Goal: Information Seeking & Learning: Learn about a topic

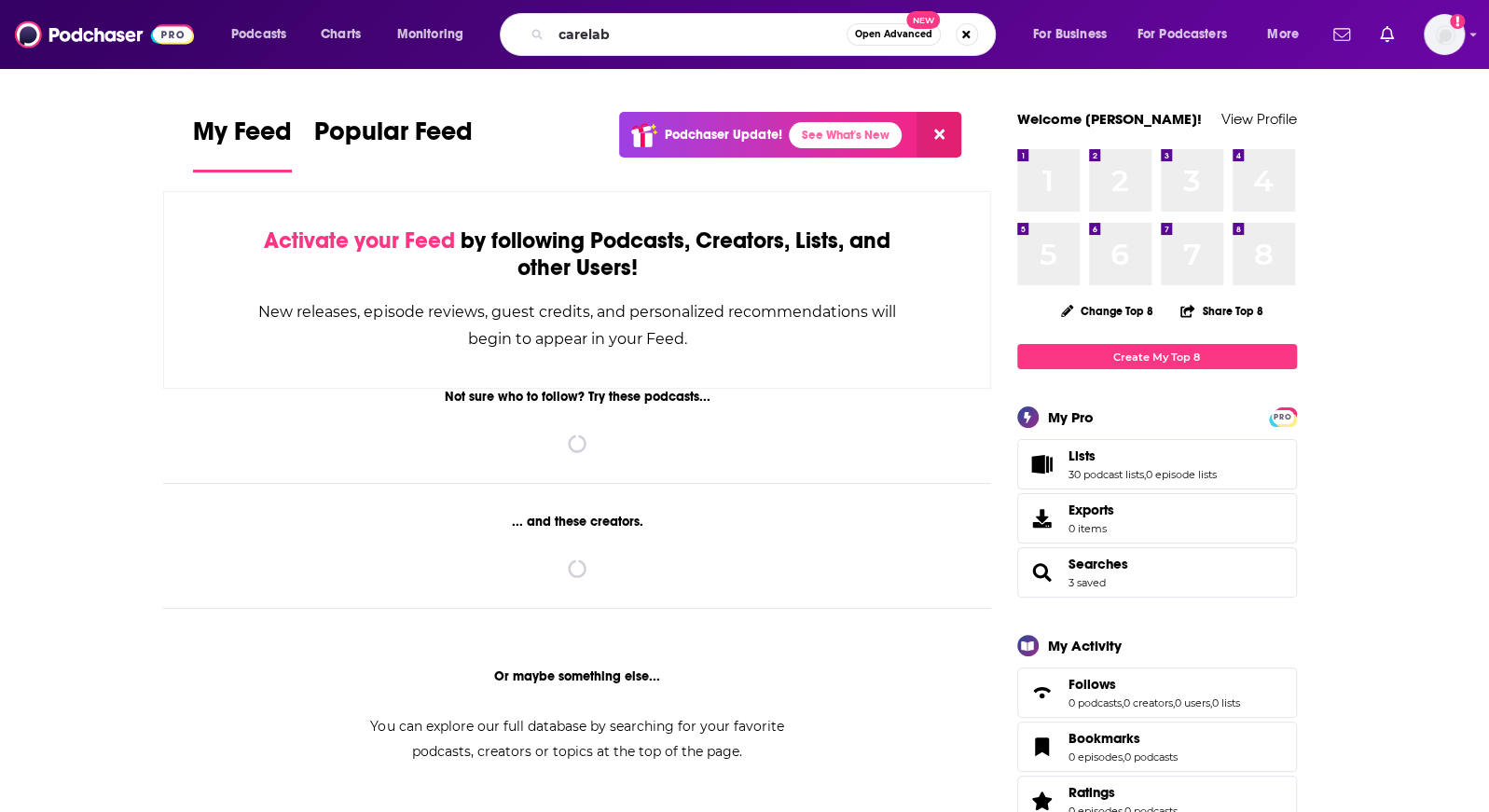
type input "carelab"
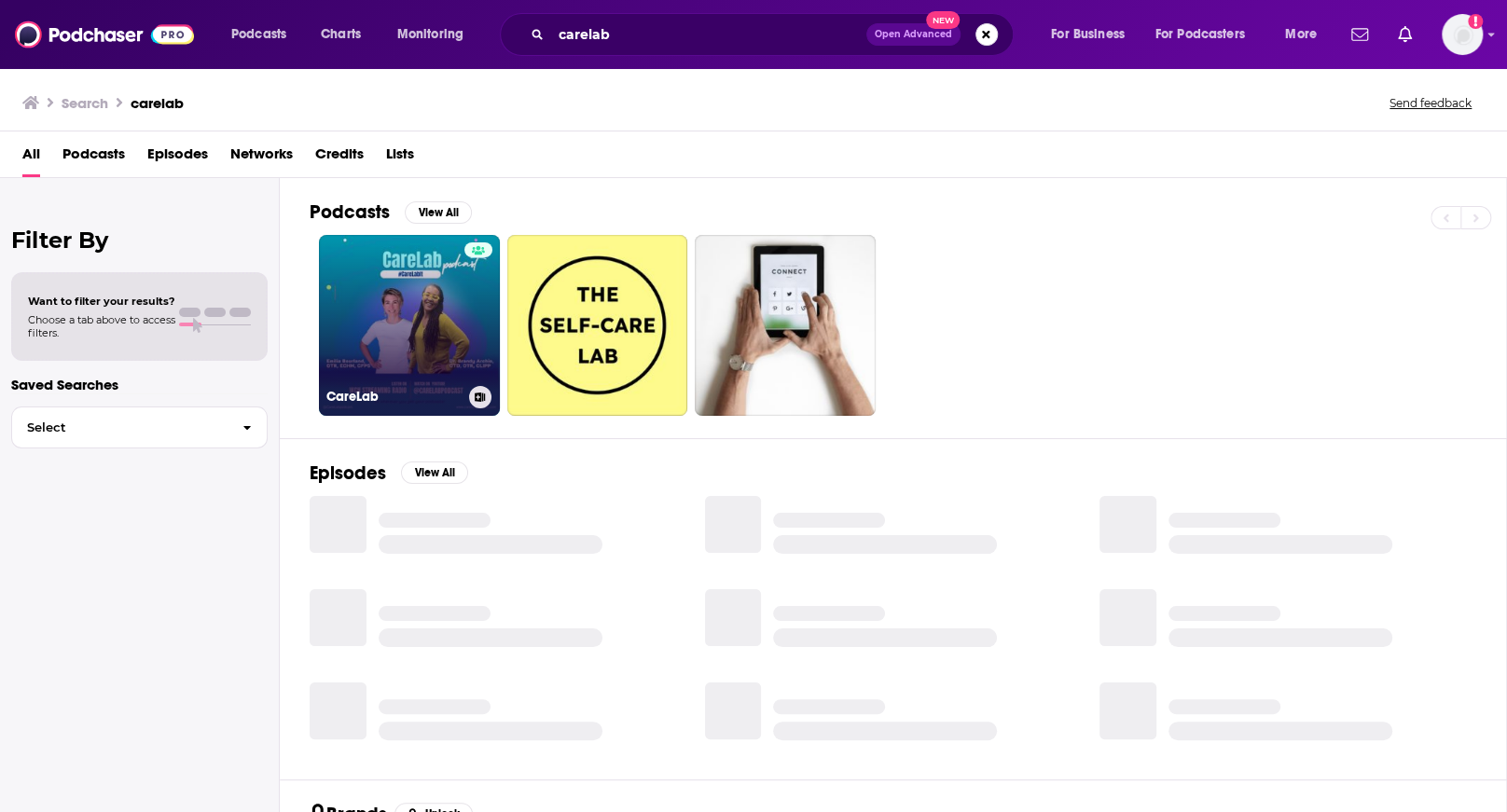
click at [415, 286] on link "CareLab" at bounding box center [409, 325] width 181 height 181
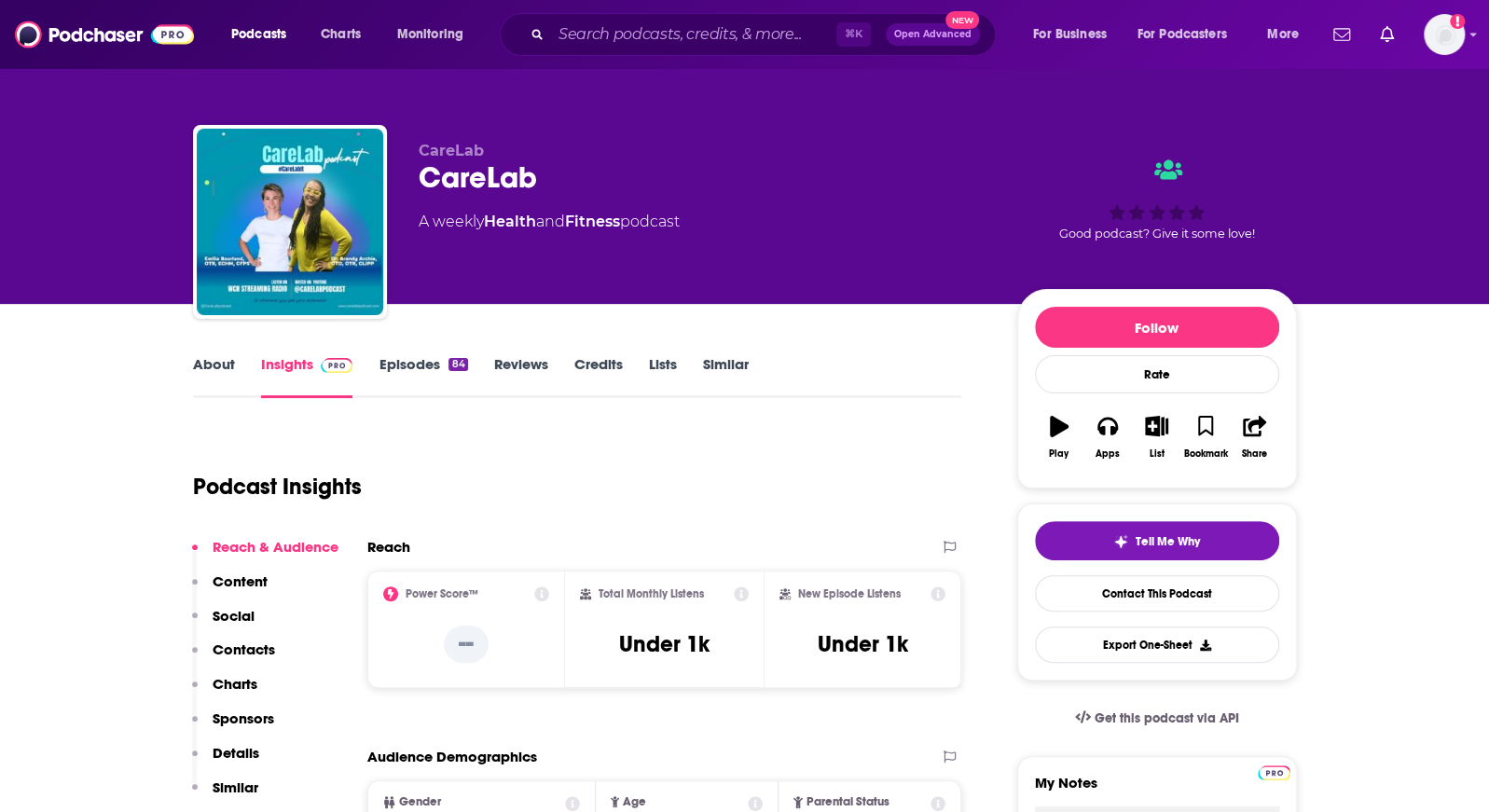
click at [408, 363] on link "Episodes 84" at bounding box center [422, 377] width 89 height 43
